Goal: Task Accomplishment & Management: Manage account settings

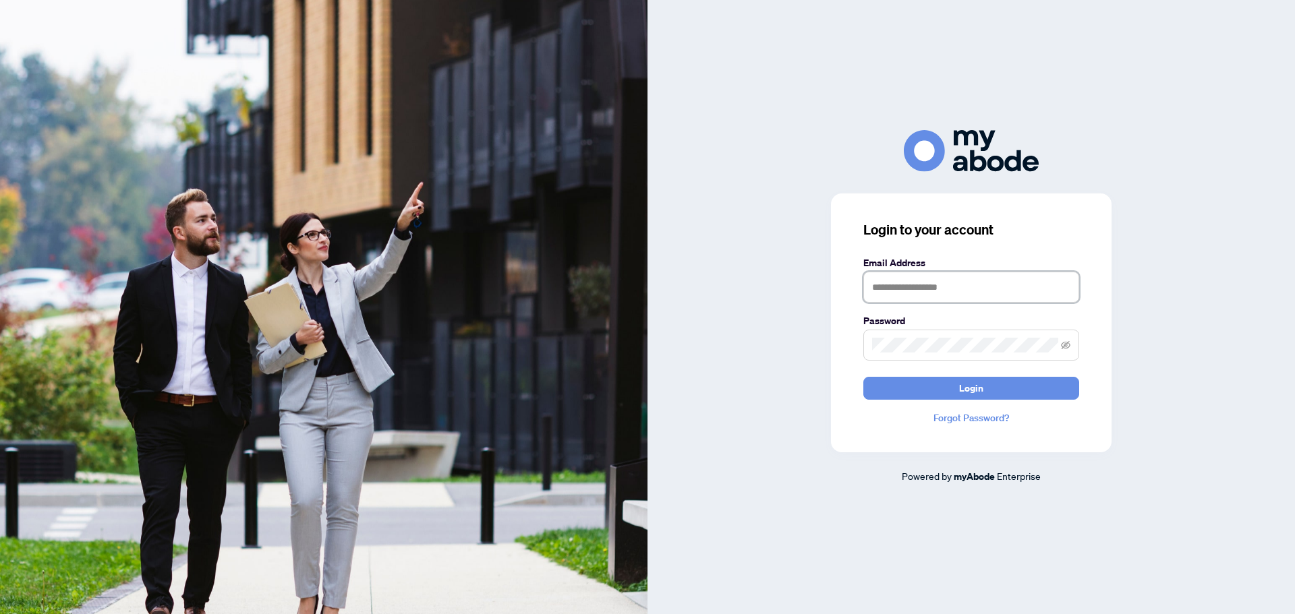
click at [922, 280] on input "text" at bounding box center [971, 287] width 216 height 31
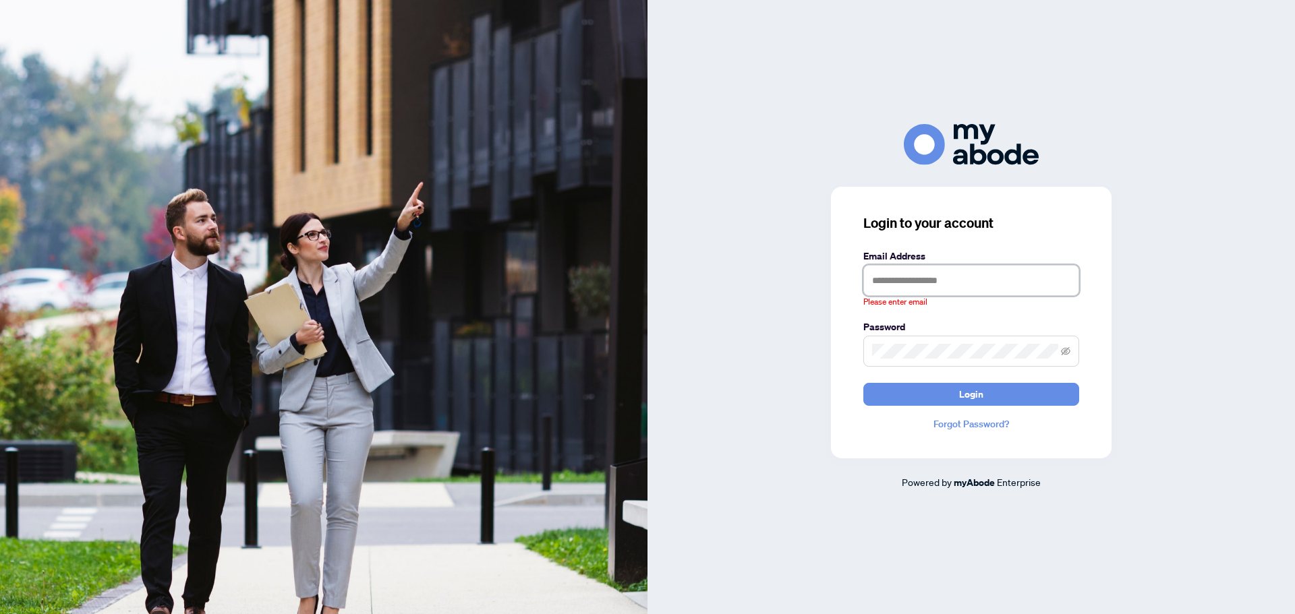
type input "**********"
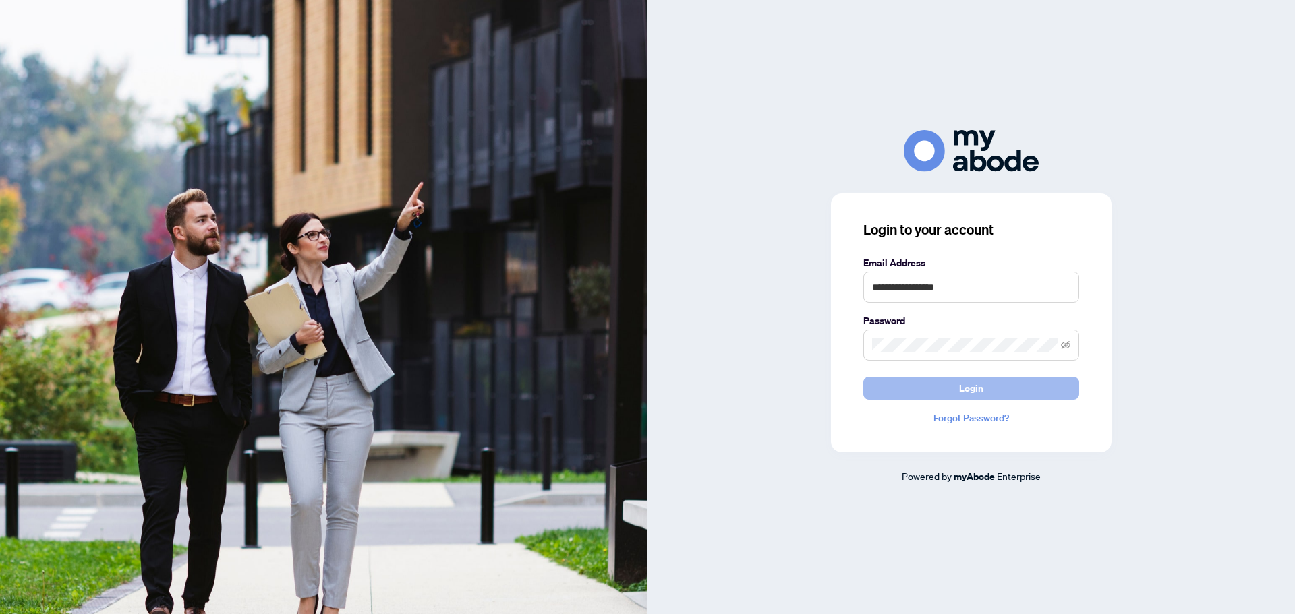
click at [982, 394] on span "Login" at bounding box center [971, 389] width 24 height 22
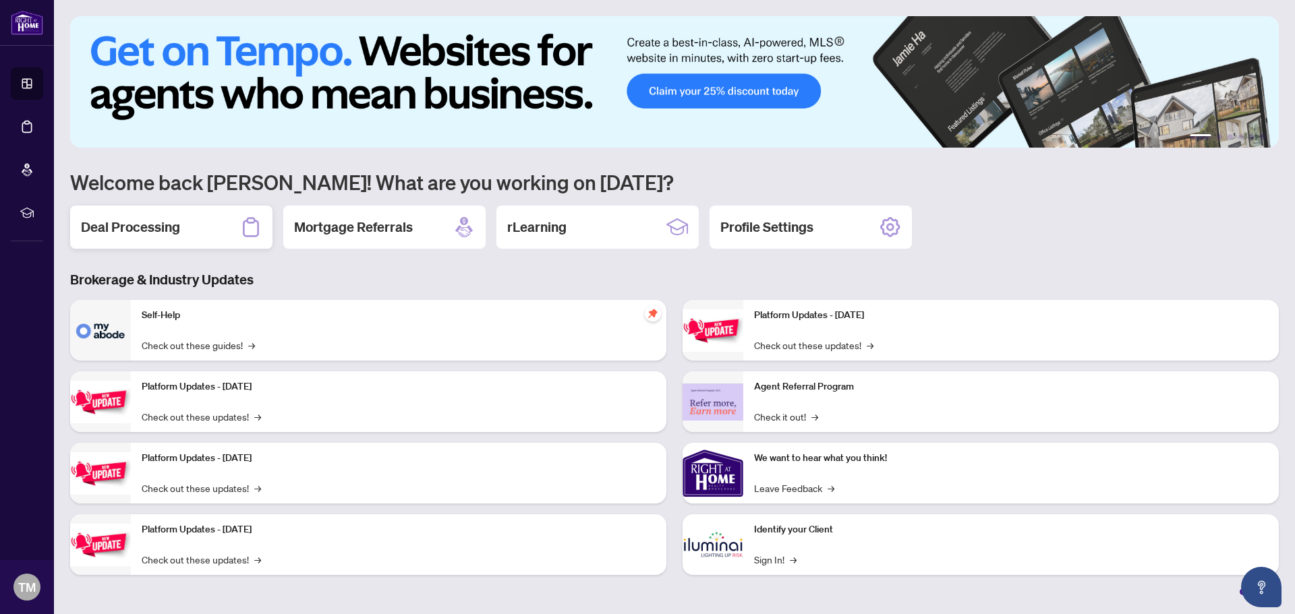
click at [160, 237] on h2 "Deal Processing" at bounding box center [130, 227] width 99 height 19
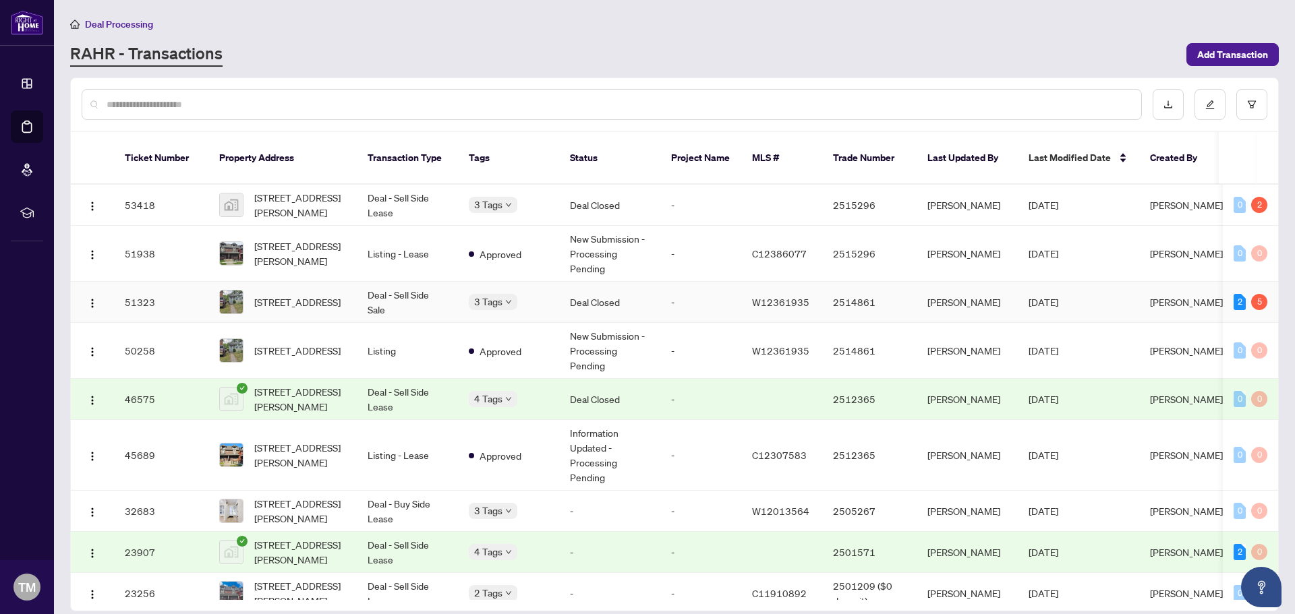
click at [404, 284] on td "Deal - Sell Side Sale" at bounding box center [407, 302] width 101 height 41
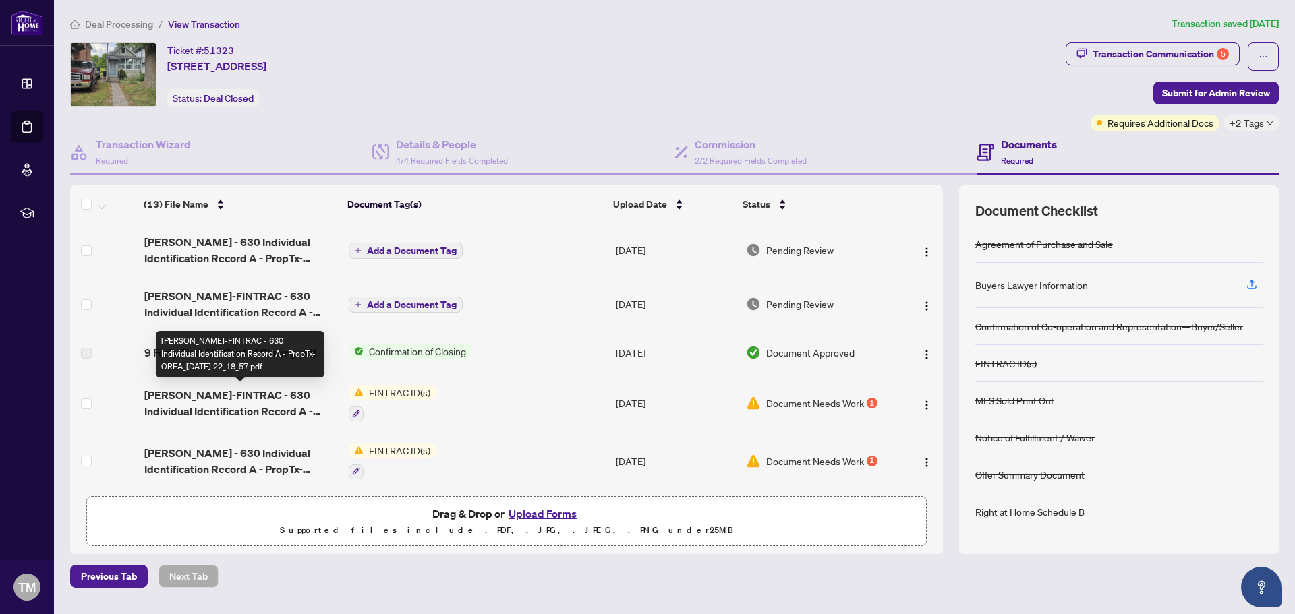
click at [248, 399] on span "Alicia-FINTRAC - 630 Individual Identification Record A - PropTx-OREA_2025-09-2…" at bounding box center [241, 403] width 194 height 32
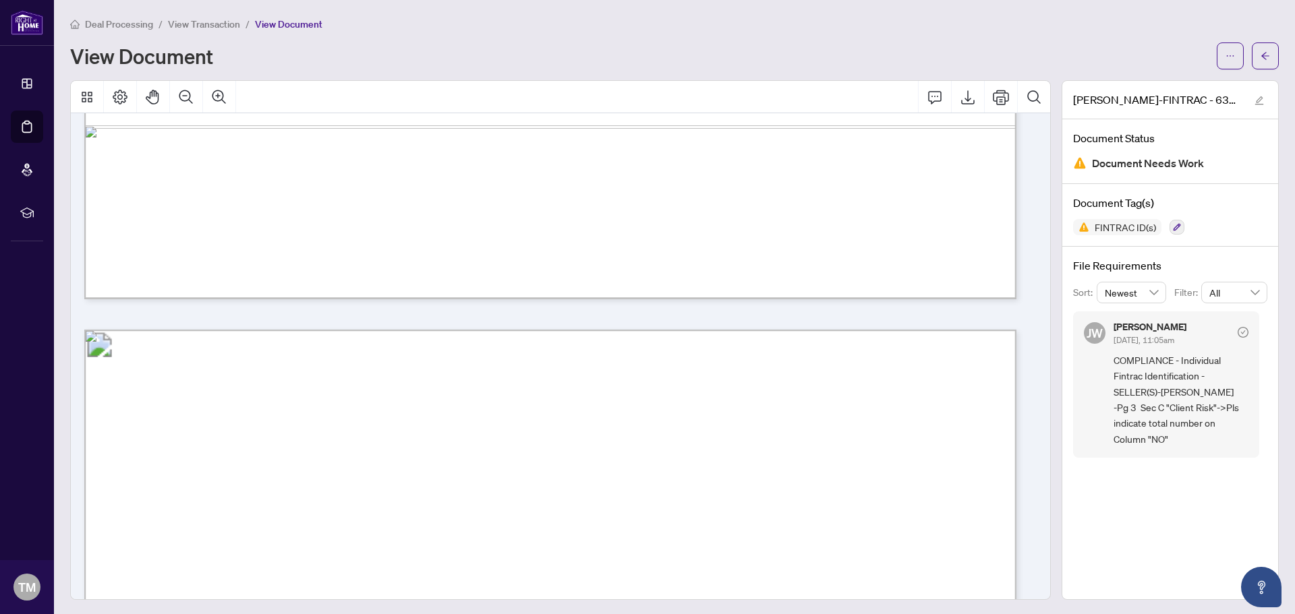
scroll to position [3237, 0]
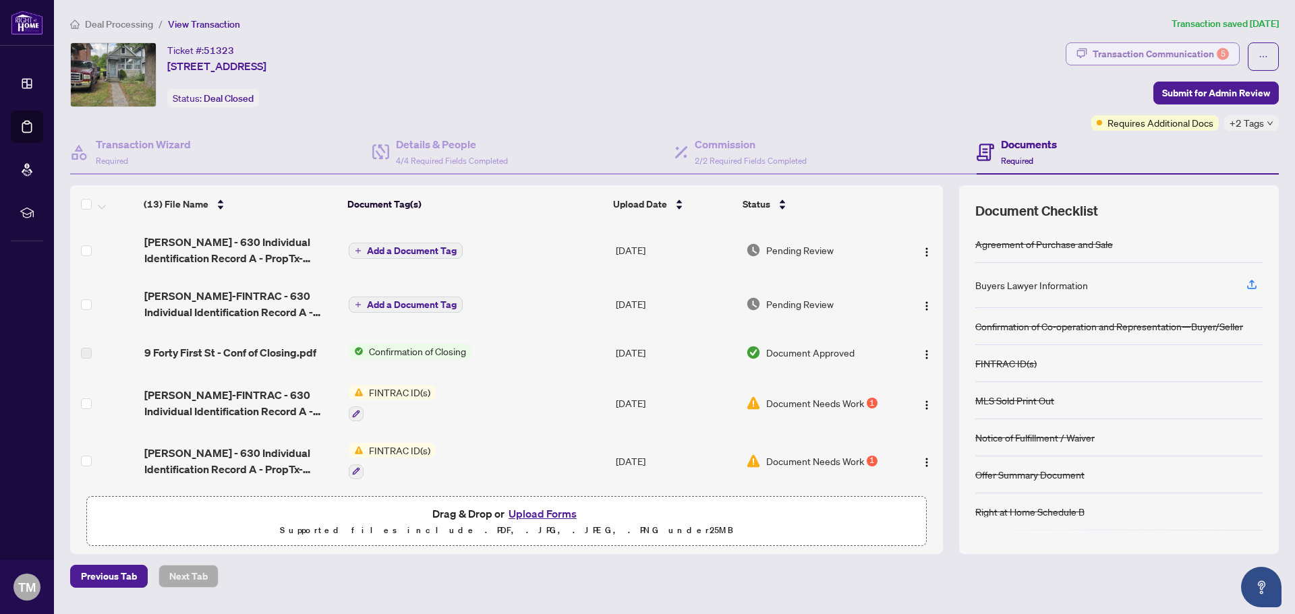
click at [1159, 53] on div "Transaction Communication 5" at bounding box center [1160, 54] width 136 height 22
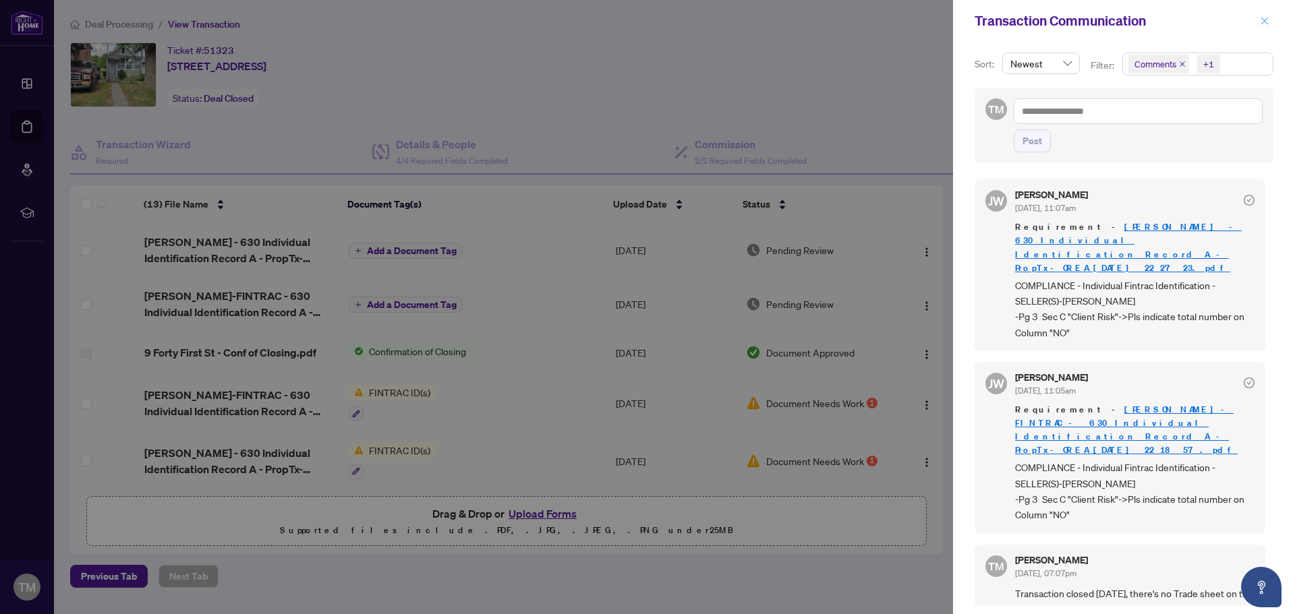
click at [1262, 22] on icon "close" at bounding box center [1264, 20] width 9 height 9
